Goal: Information Seeking & Learning: Learn about a topic

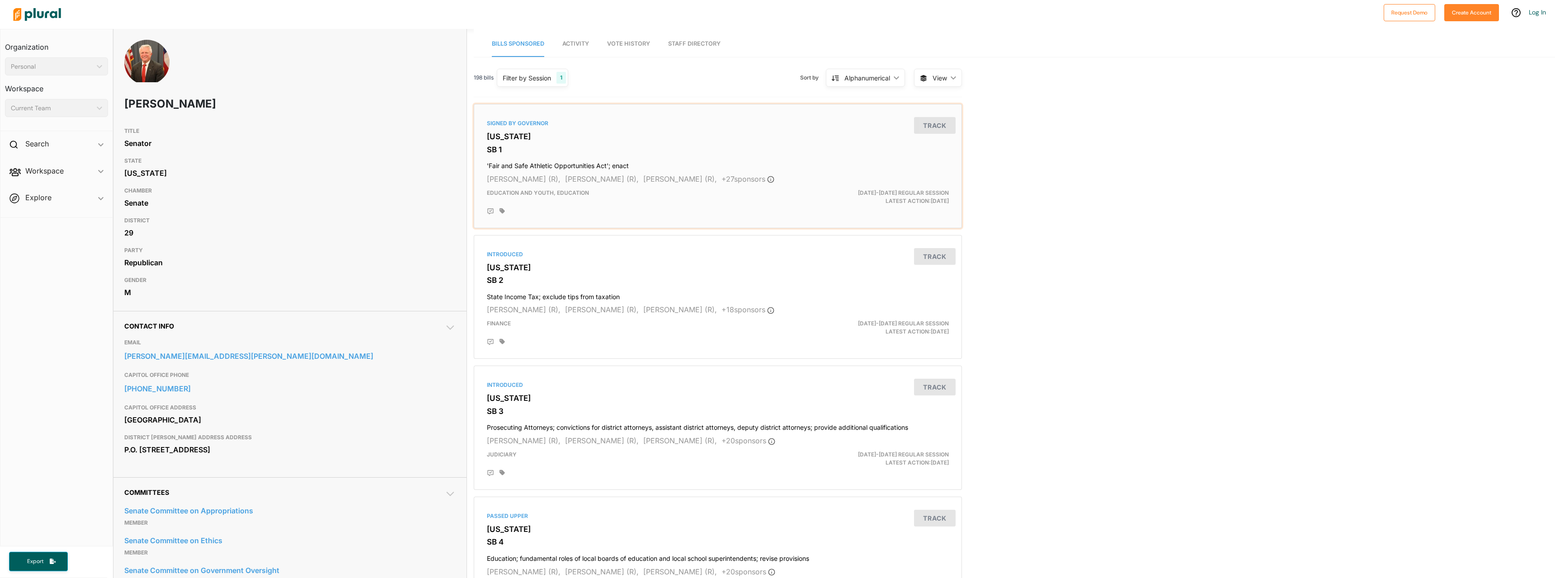
click at [605, 133] on h3 "[US_STATE]" at bounding box center [718, 136] width 462 height 9
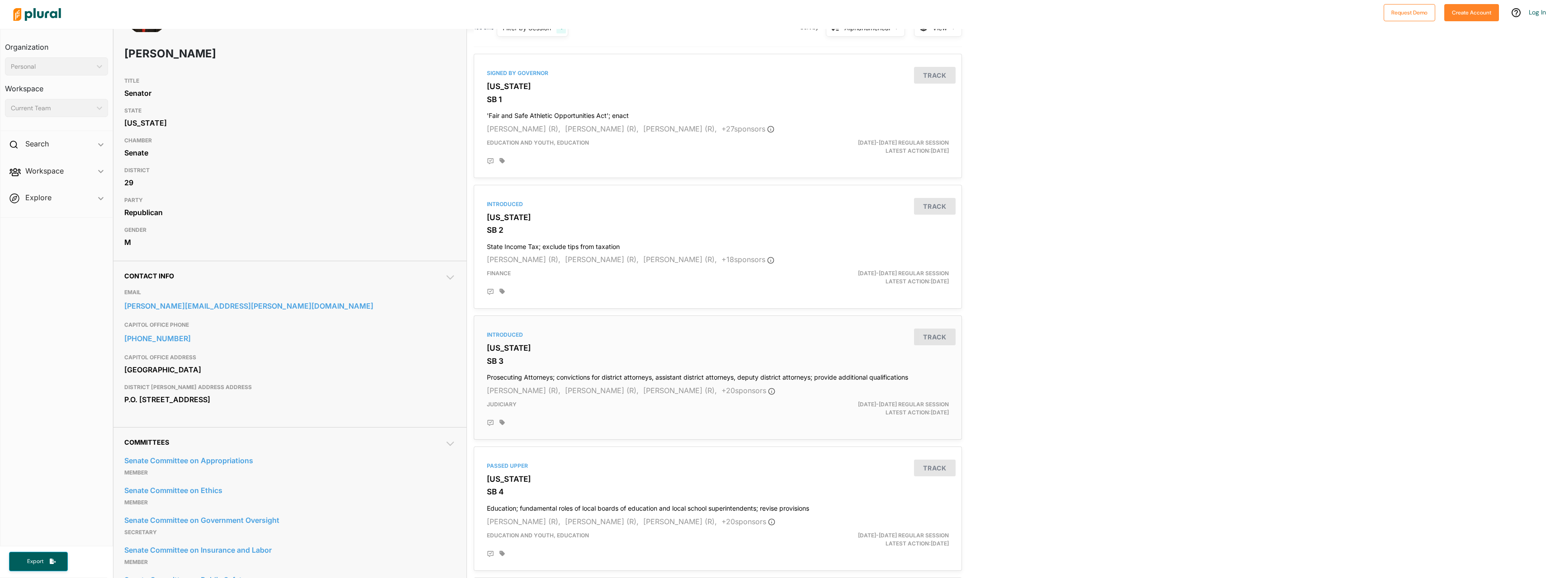
scroll to position [181, 0]
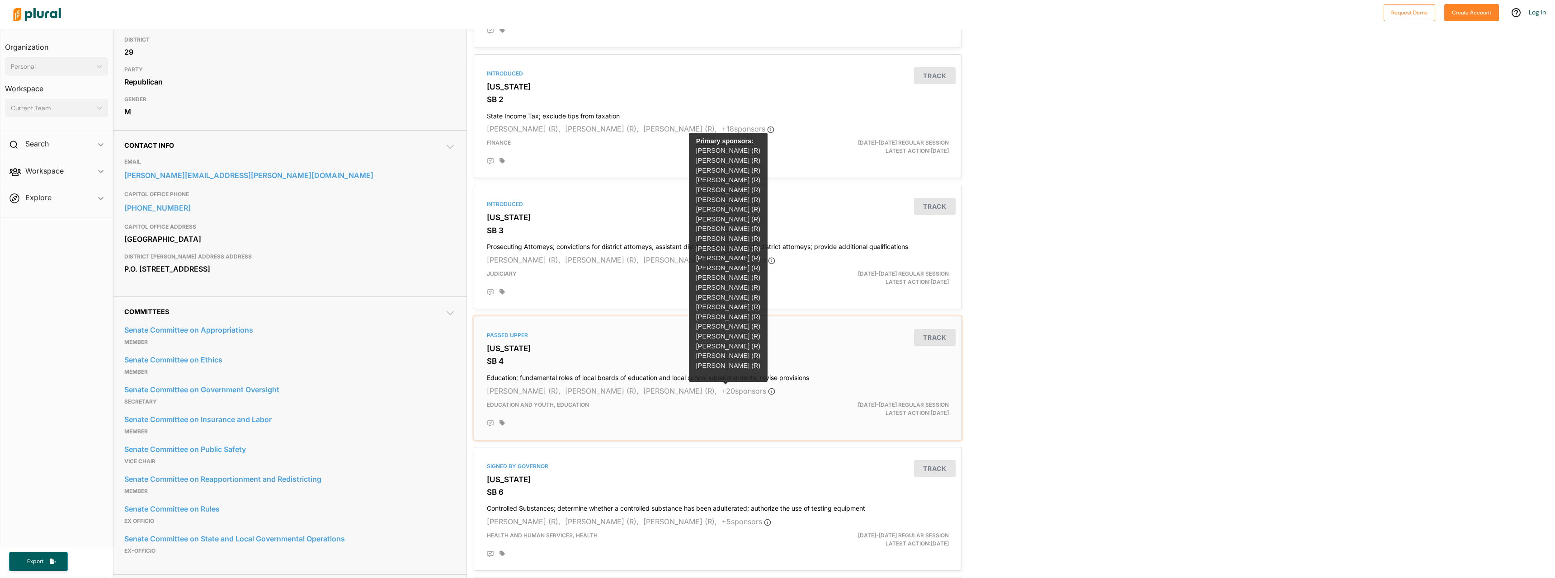
click at [721, 393] on span "+ 20 sponsor s" at bounding box center [748, 390] width 54 height 9
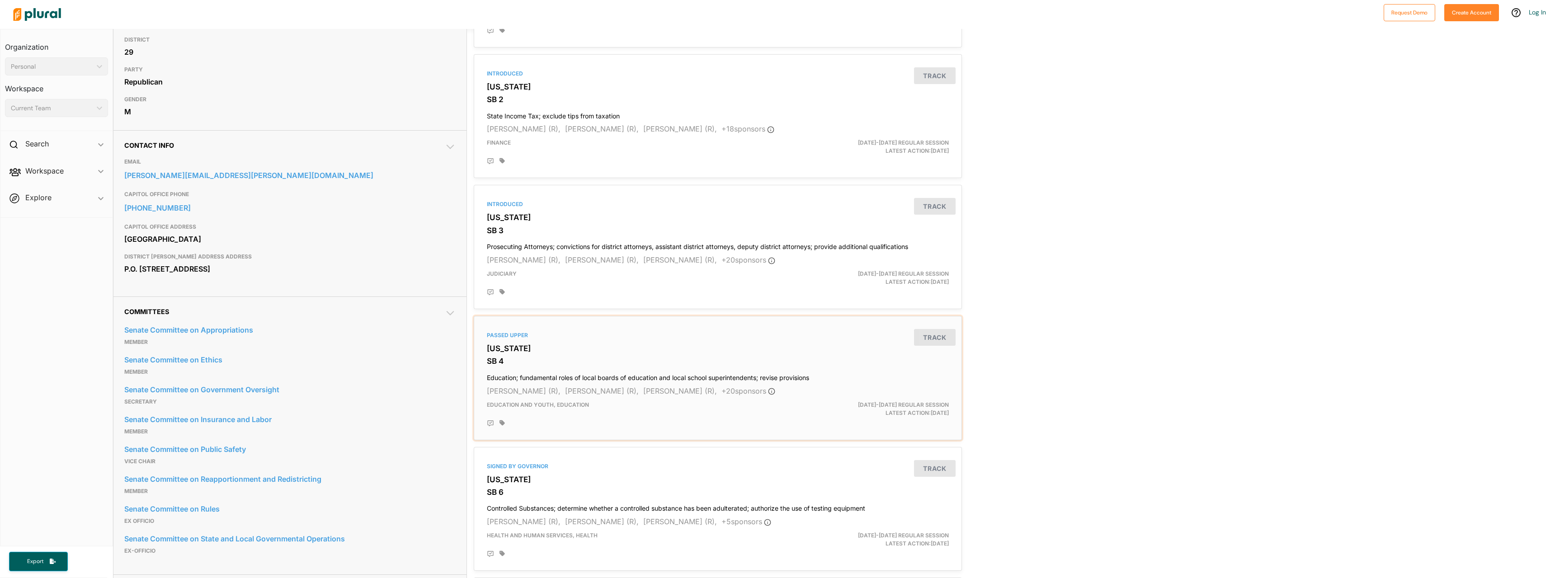
click at [531, 344] on h3 "[US_STATE]" at bounding box center [718, 348] width 462 height 9
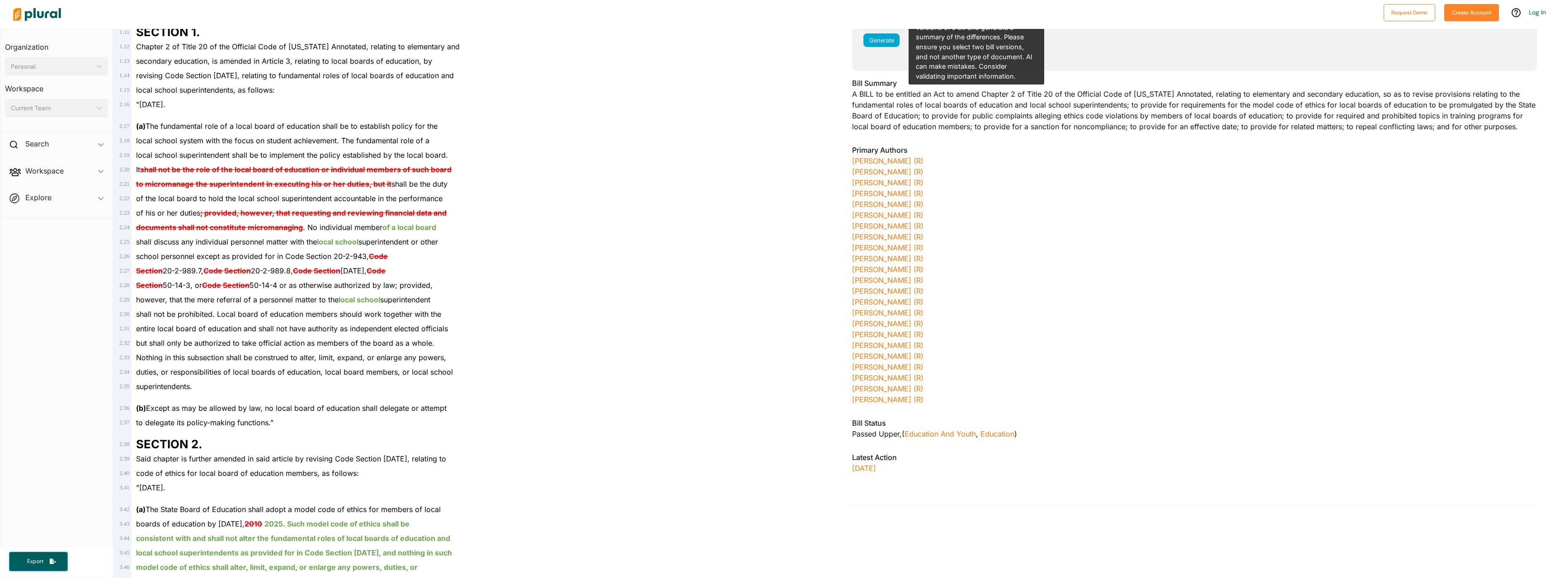
scroll to position [362, 0]
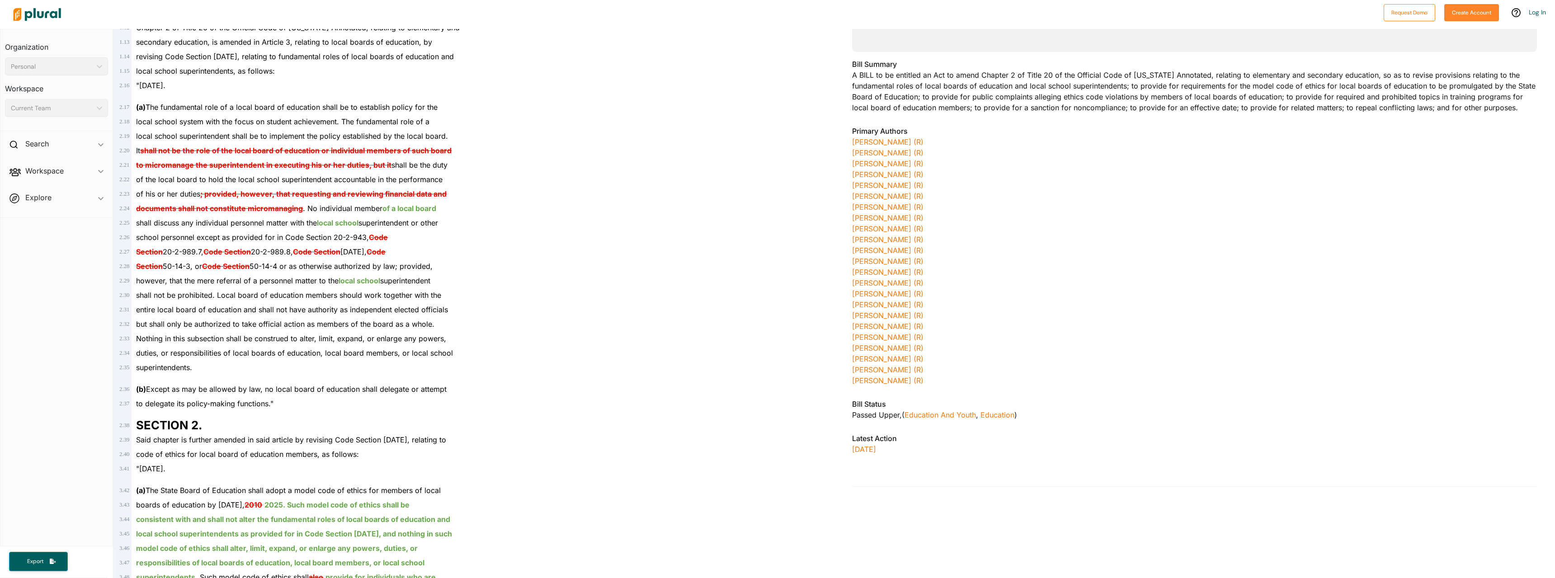
scroll to position [407, 0]
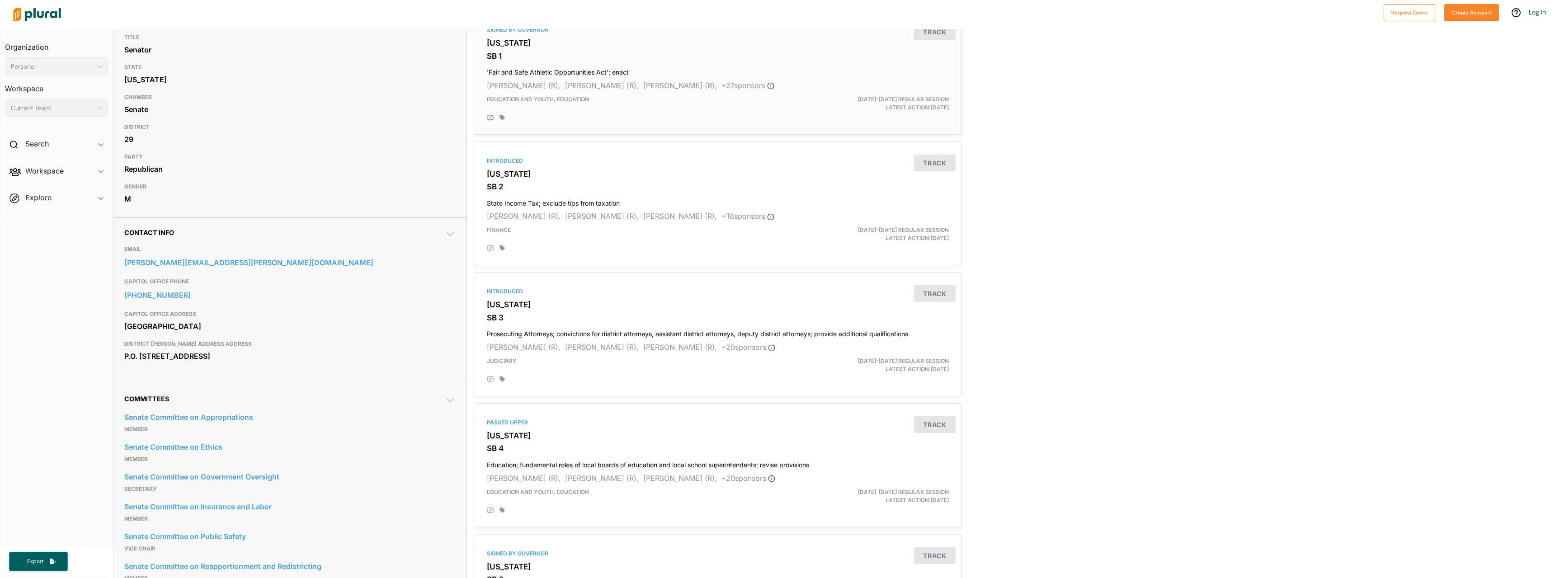
scroll to position [90, 0]
click at [674, 197] on div "Introduced Georgia SB 2 State Income Tax; exclude tips from taxation Greg Dolez…" at bounding box center [718, 207] width 480 height 116
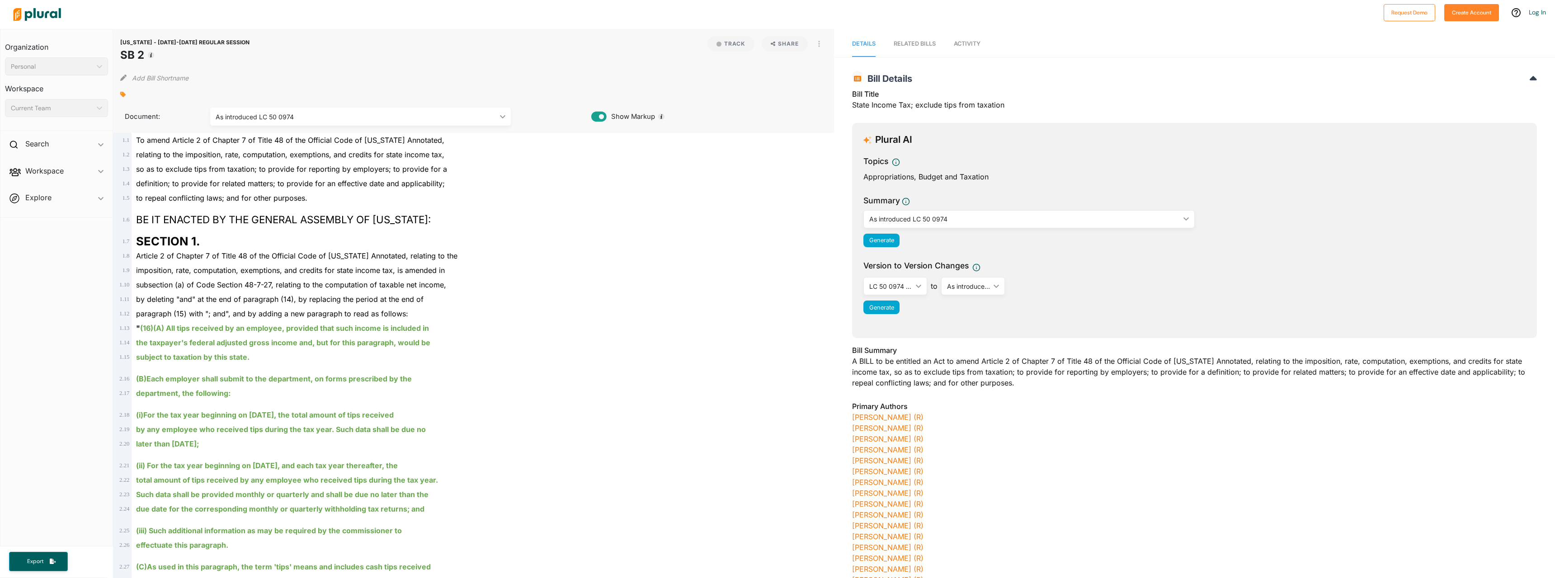
scroll to position [181, 0]
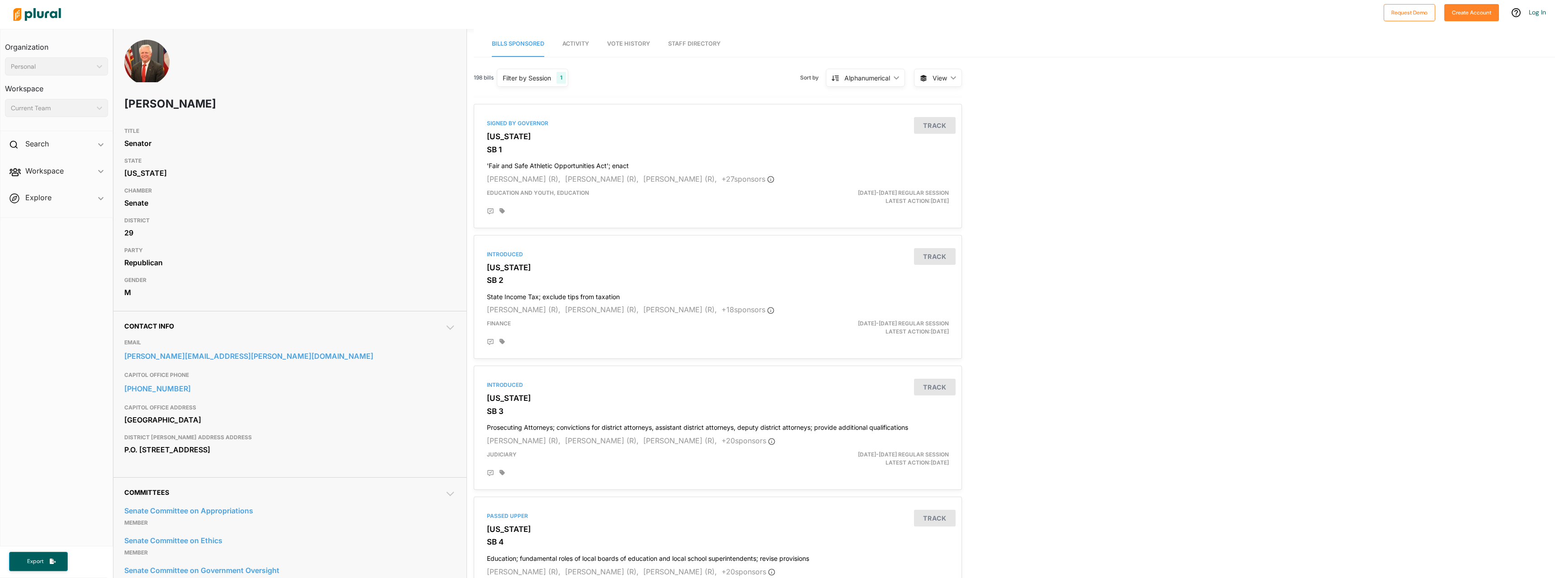
click at [34, 11] on img at bounding box center [36, 15] width 63 height 32
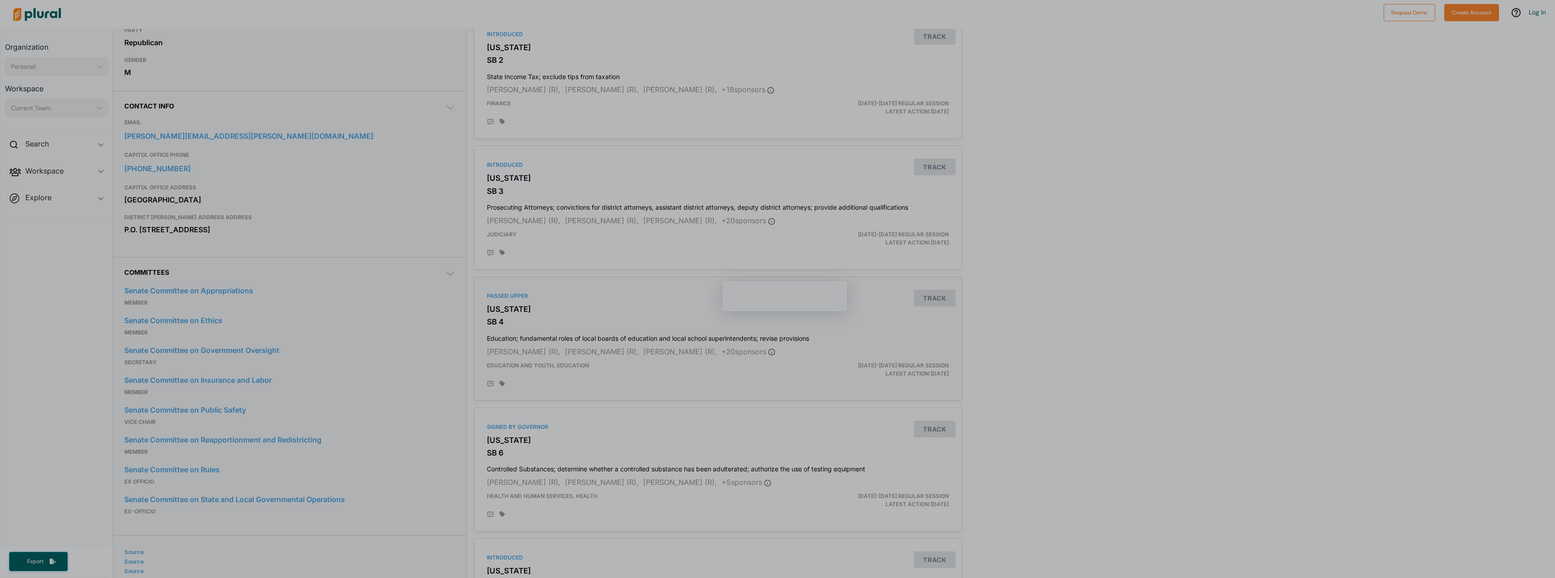
scroll to position [226, 0]
click at [591, 244] on div at bounding box center [723, 247] width 449 height 7
click at [615, 182] on h3 "SB 3" at bounding box center [718, 185] width 462 height 9
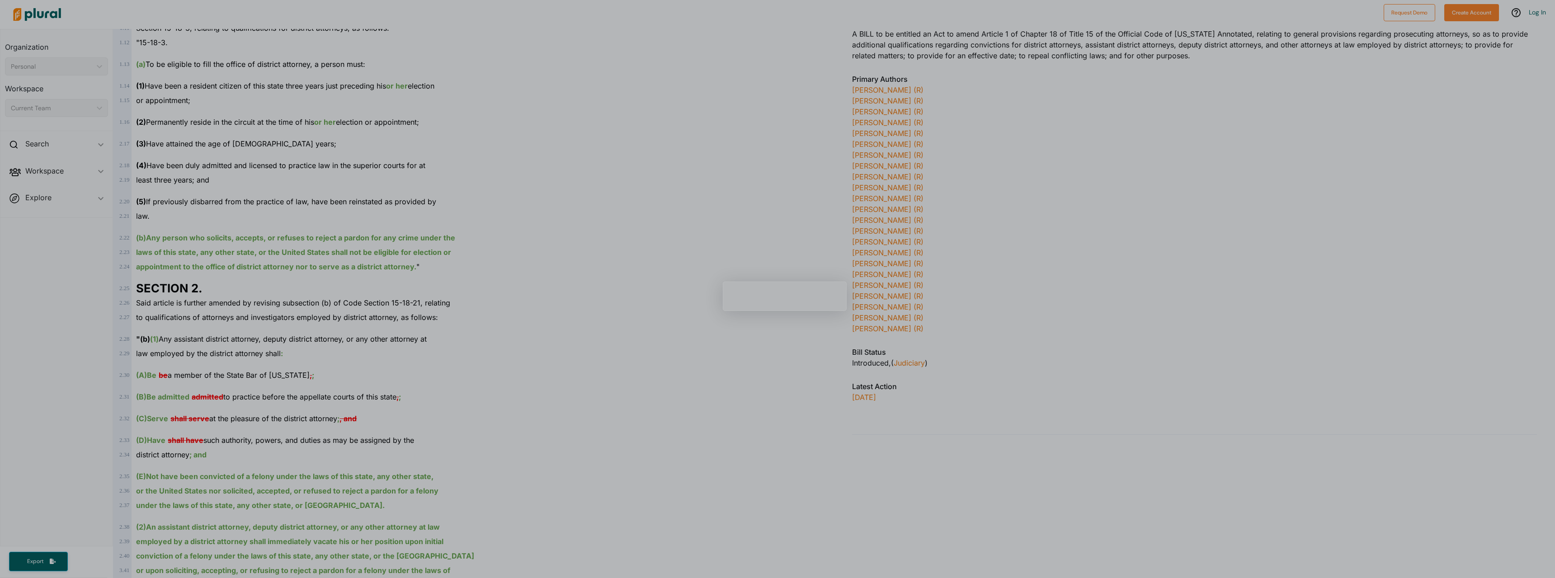
scroll to position [397, 0]
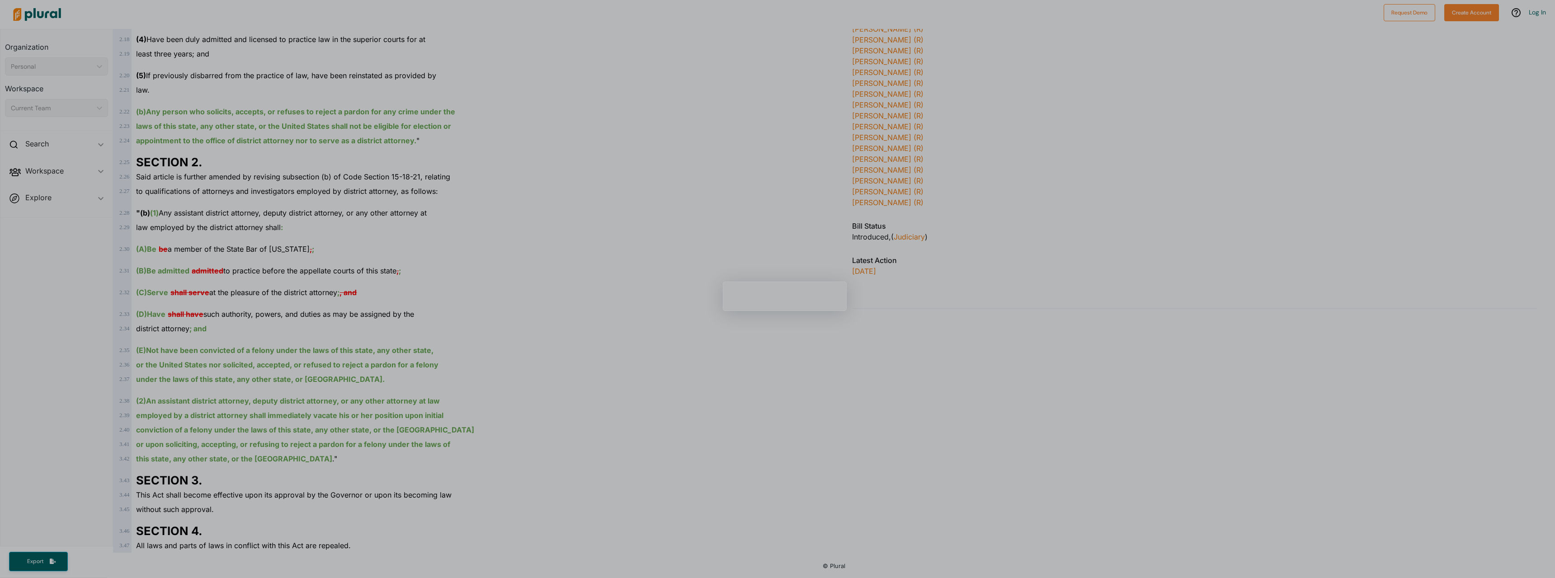
scroll to position [36, 0]
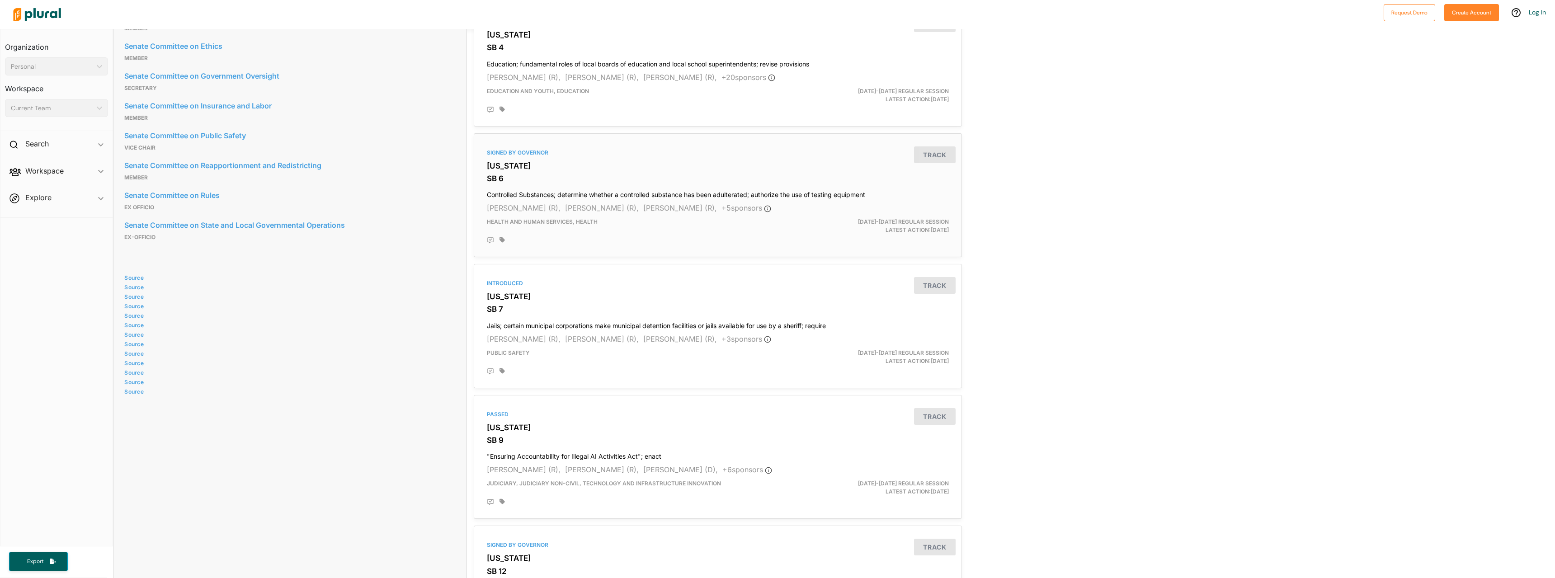
scroll to position [497, 0]
click at [505, 160] on h3 "[US_STATE]" at bounding box center [718, 163] width 462 height 9
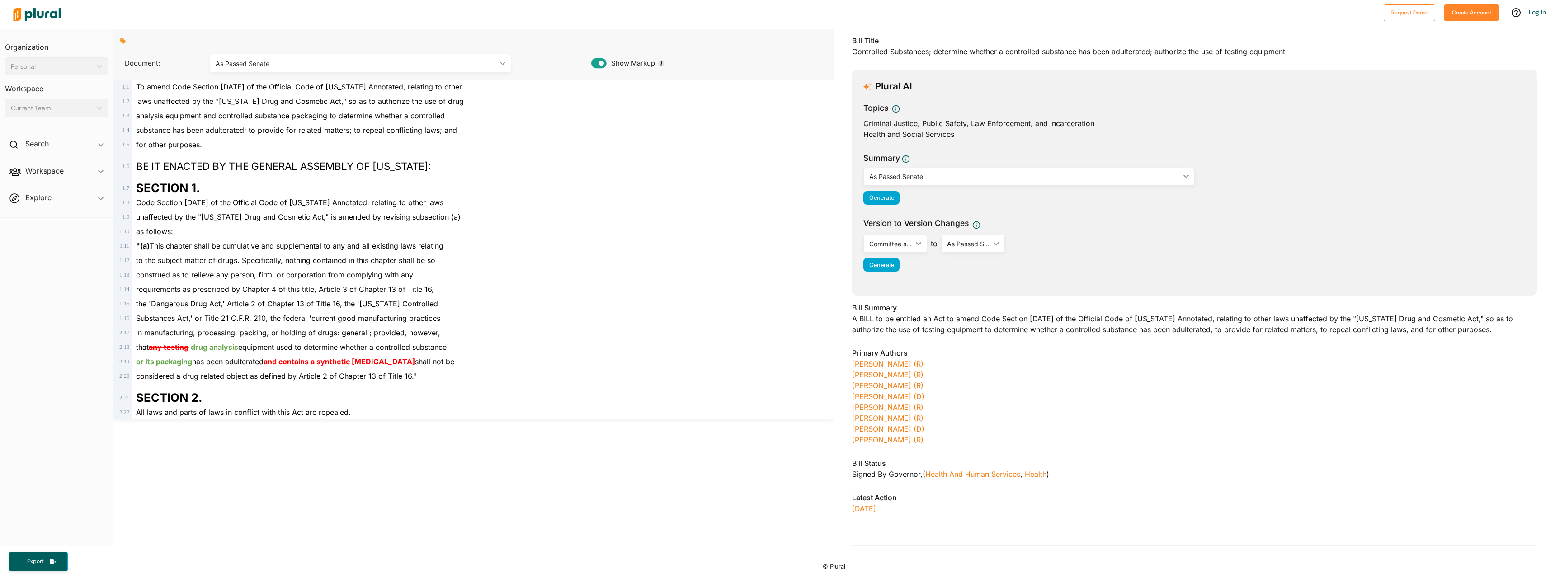
scroll to position [54, 0]
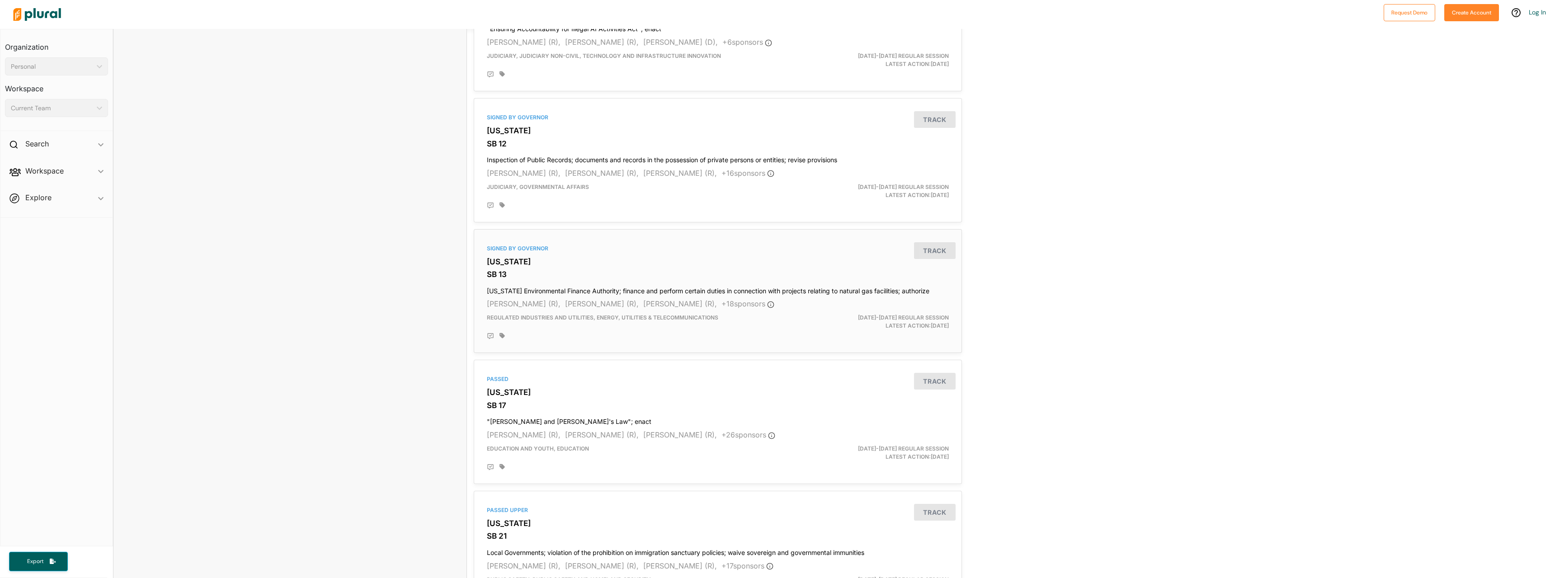
scroll to position [859, 0]
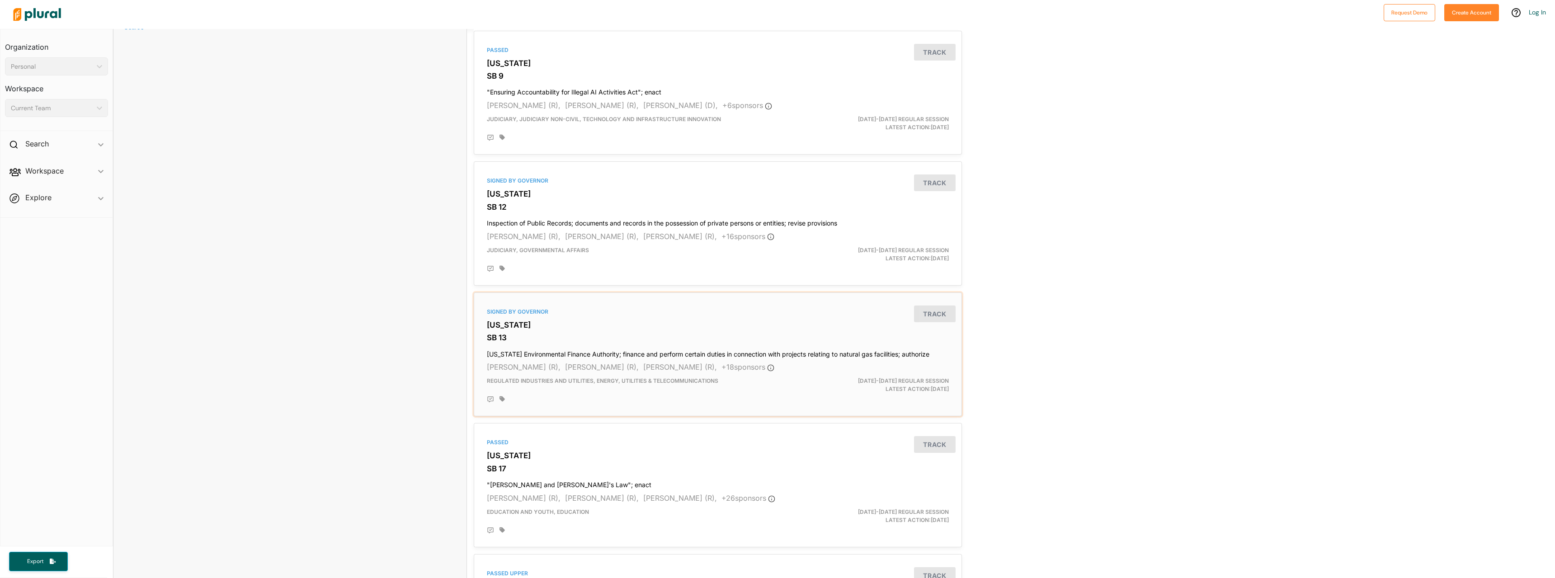
click at [582, 327] on h3 "[US_STATE]" at bounding box center [718, 324] width 462 height 9
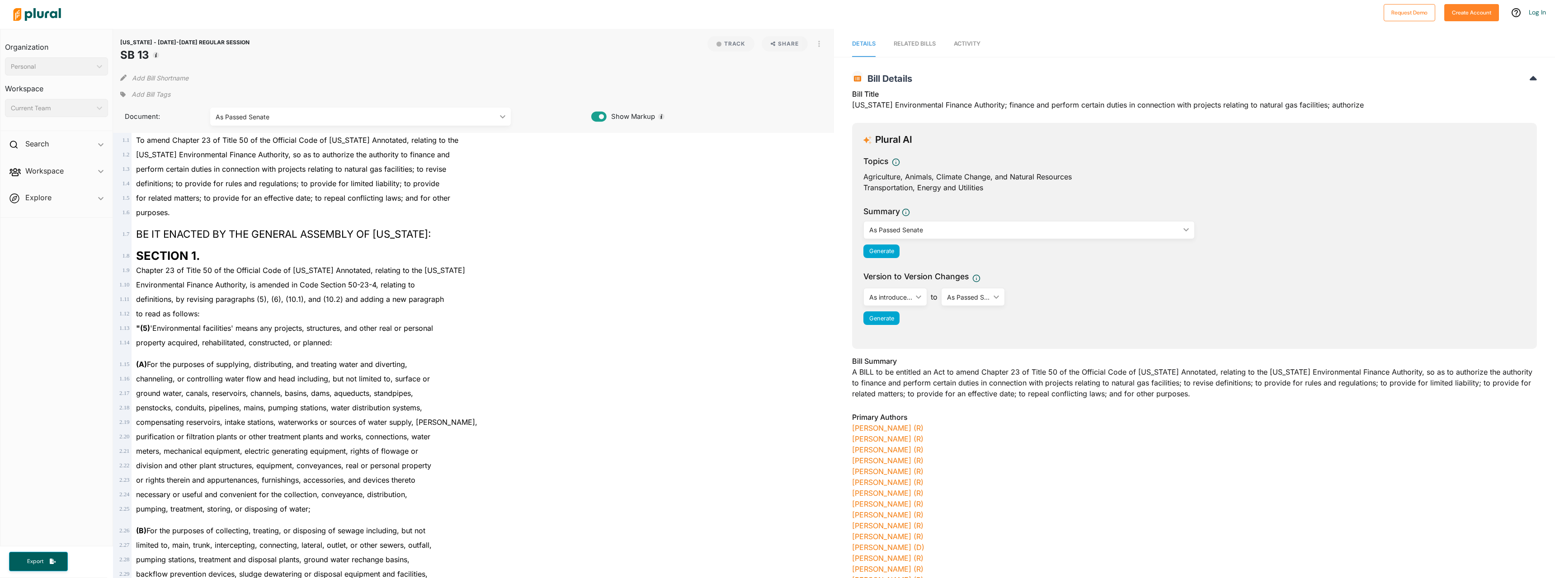
drag, startPoint x: 552, startPoint y: 378, endPoint x: 500, endPoint y: 352, distance: 58.0
click at [500, 352] on div "(A) For the purposes of supplying, distributing, and treating water and diverti…" at bounding box center [478, 361] width 692 height 22
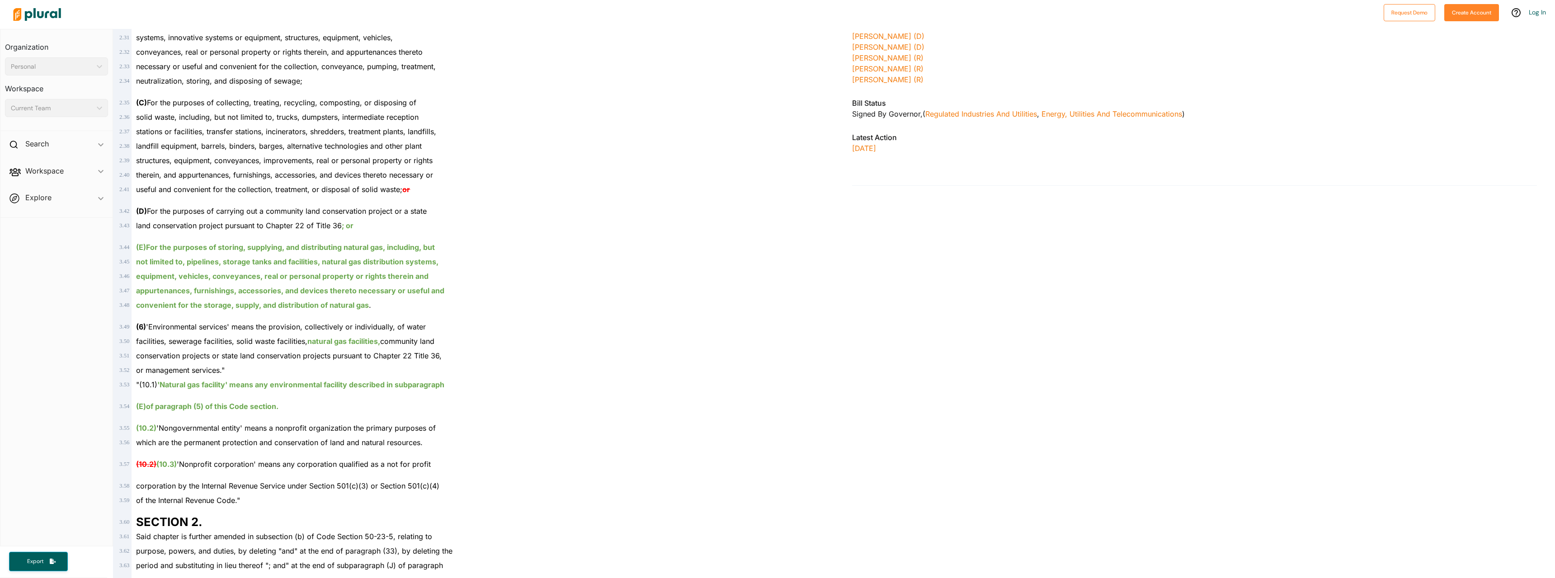
scroll to position [678, 0]
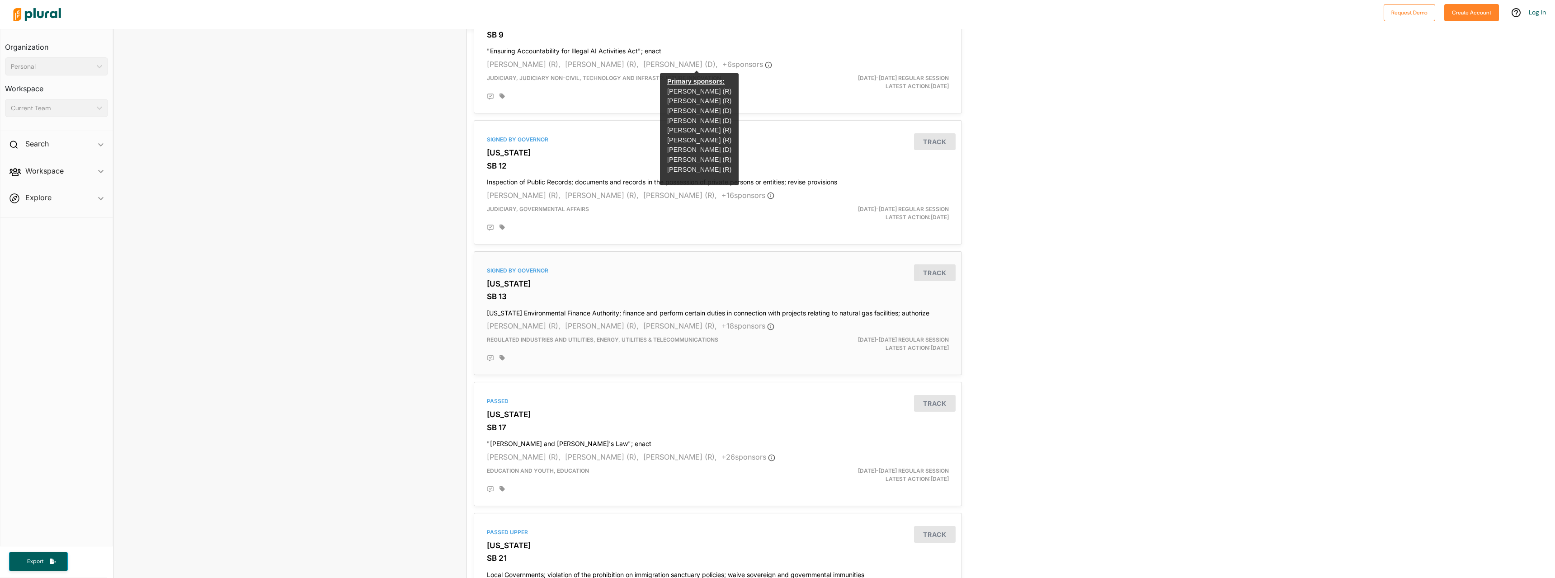
scroll to position [949, 0]
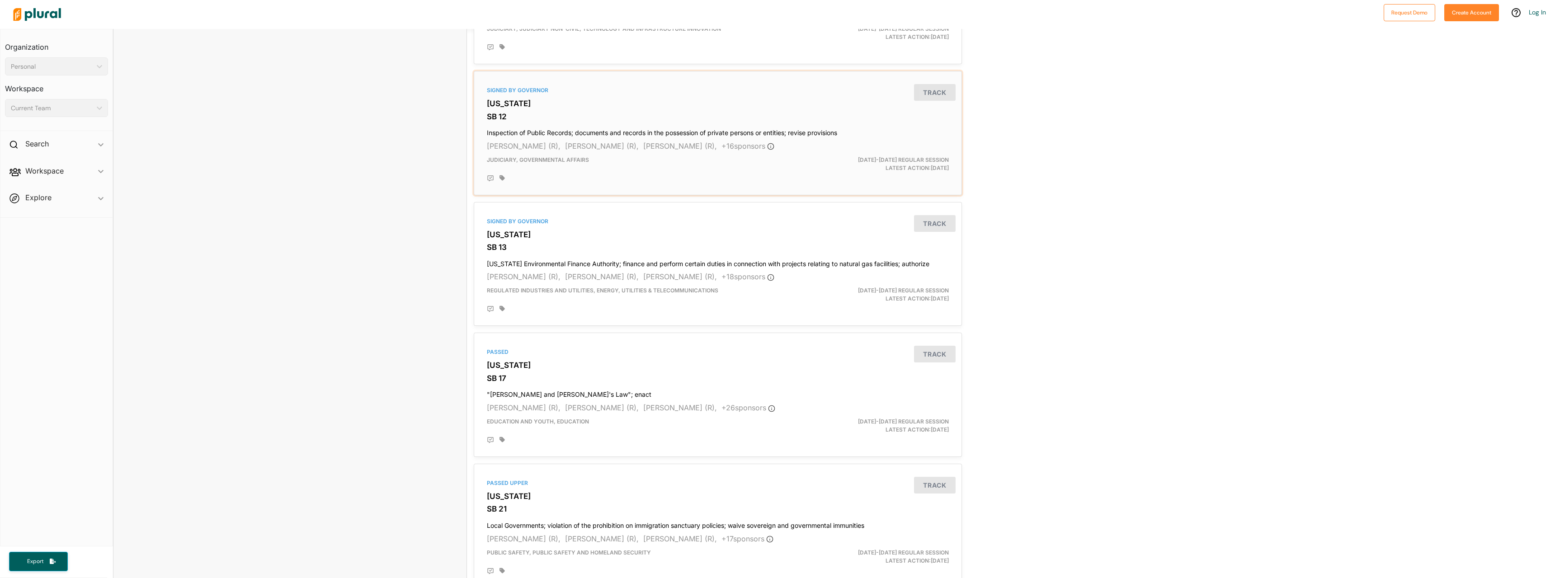
click at [653, 100] on h3 "[US_STATE]" at bounding box center [718, 103] width 462 height 9
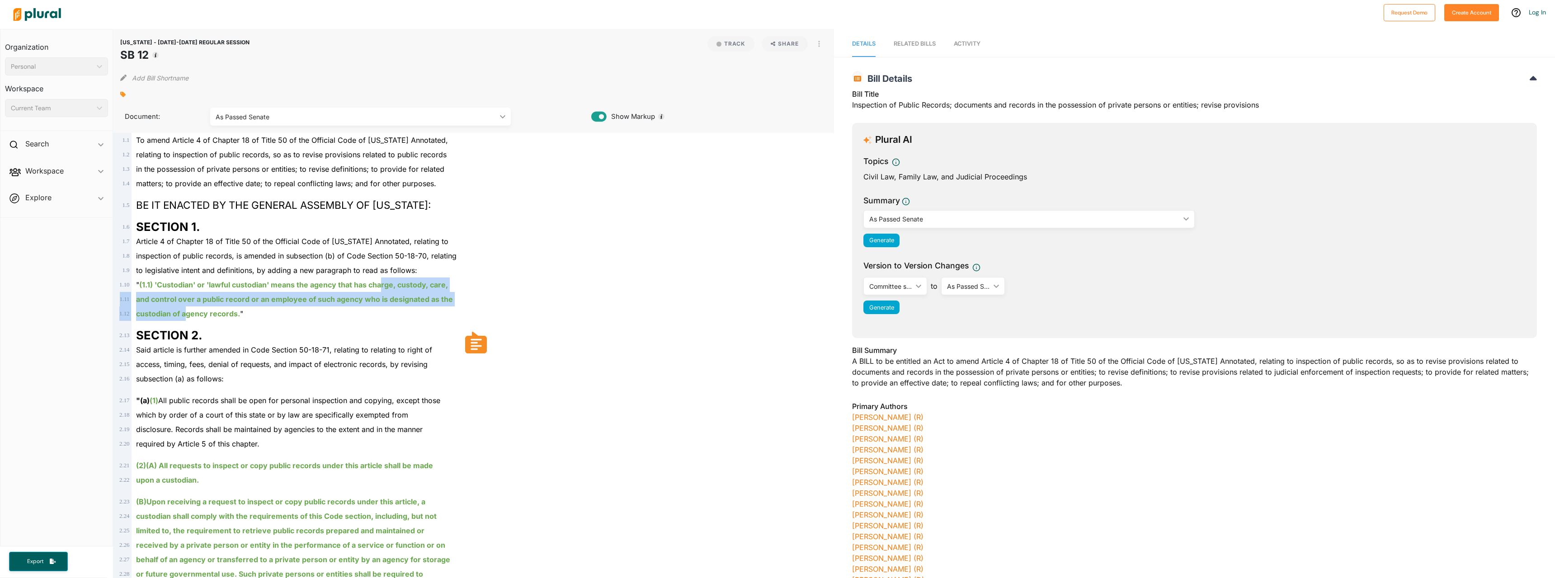
drag, startPoint x: 185, startPoint y: 306, endPoint x: 380, endPoint y: 282, distance: 196.4
click at [380, 282] on div "1 . 1 To amend Article 4 of Chapter 18 of Title 50 of the Official Code of Geor…" at bounding box center [474, 408] width 714 height 550
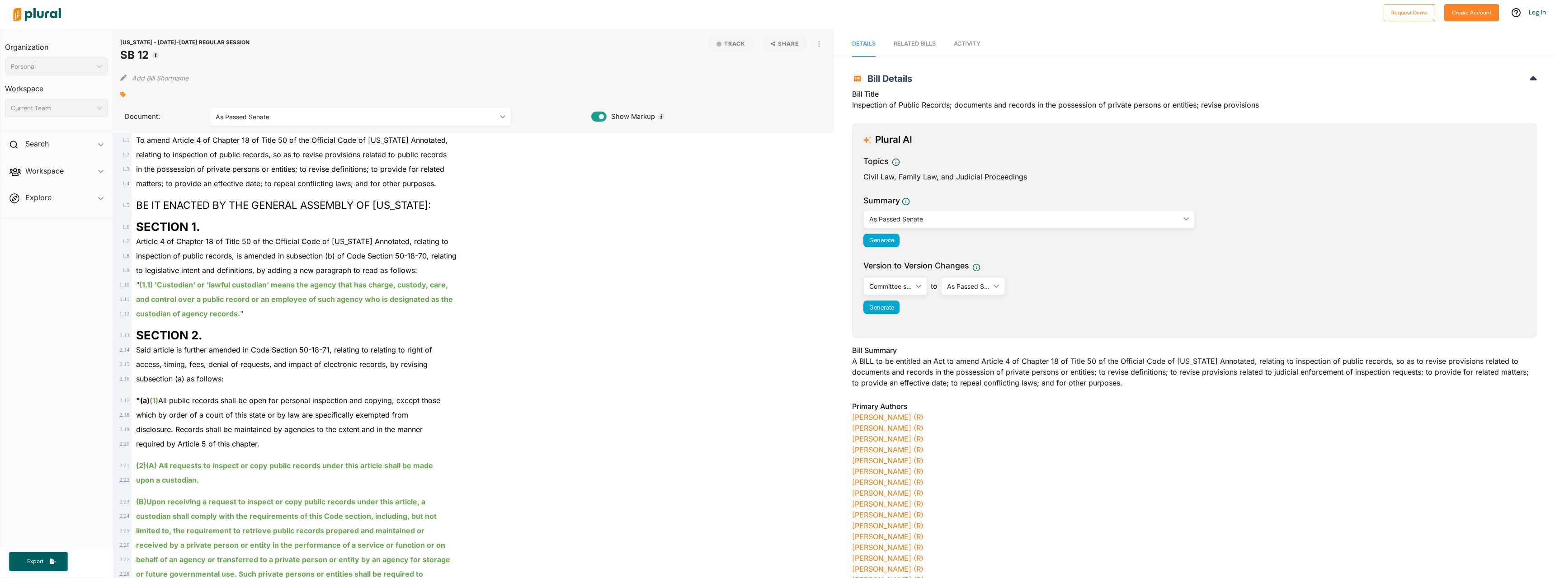
click at [360, 330] on div "SECTION 2." at bounding box center [478, 332] width 692 height 22
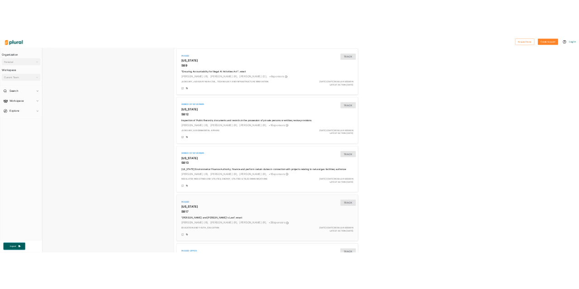
scroll to position [859, 0]
